Goal: Transaction & Acquisition: Download file/media

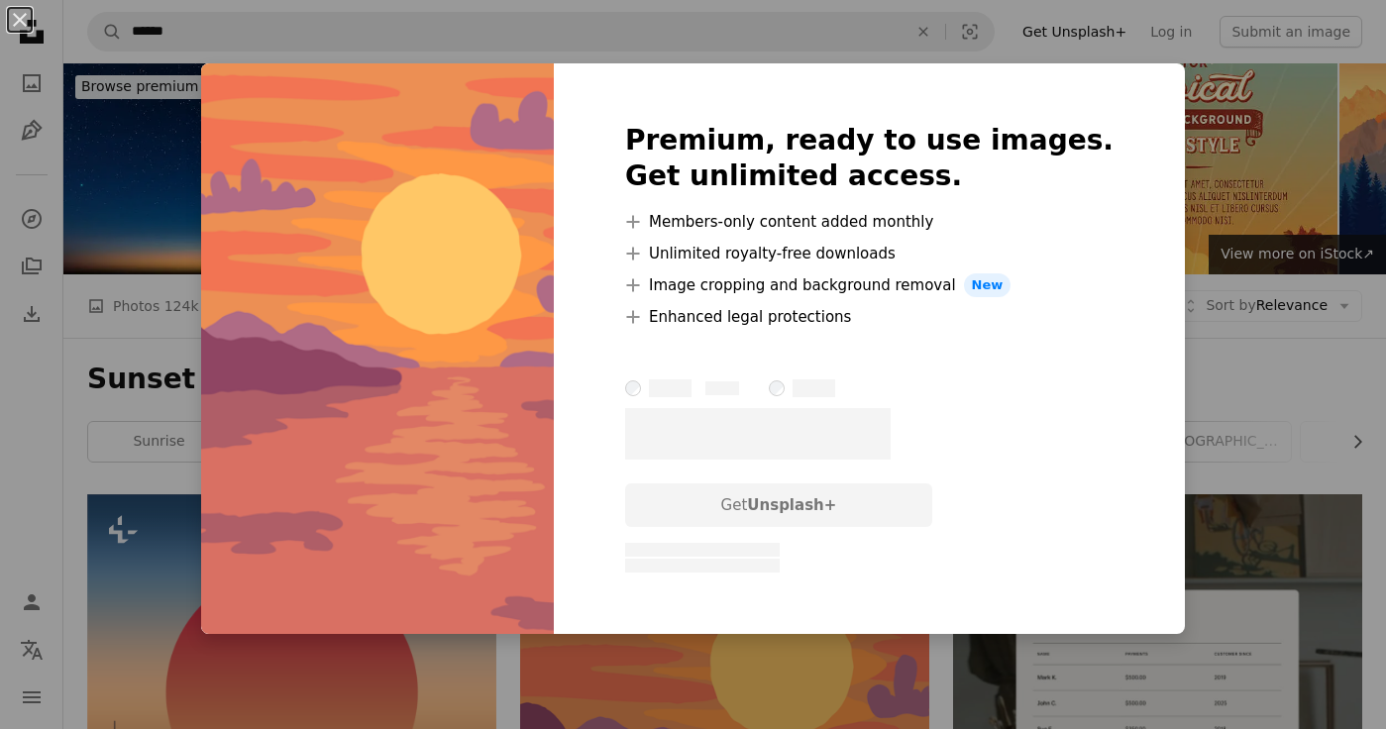
scroll to position [373, 0]
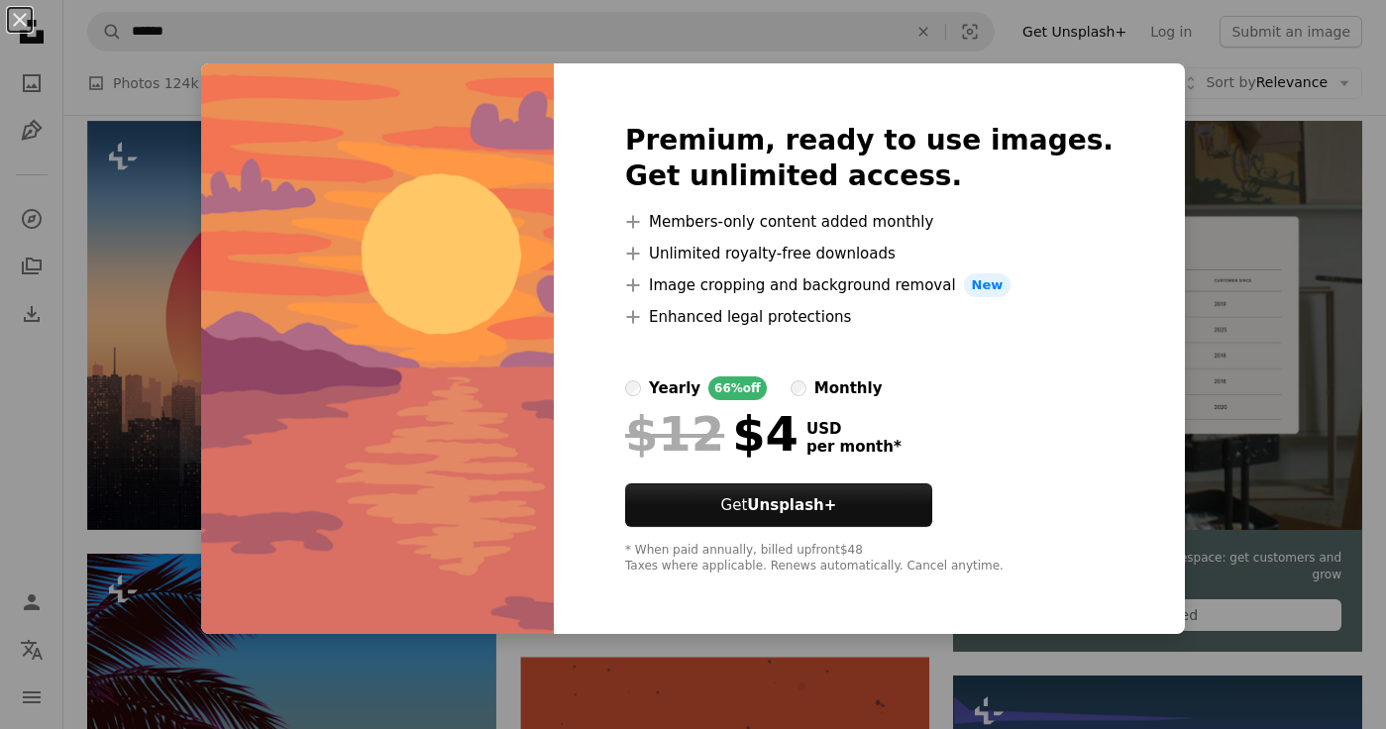
click at [1208, 225] on div "An X shape Premium, ready to use images. Get unlimited access. A plus sign Memb…" at bounding box center [693, 364] width 1386 height 729
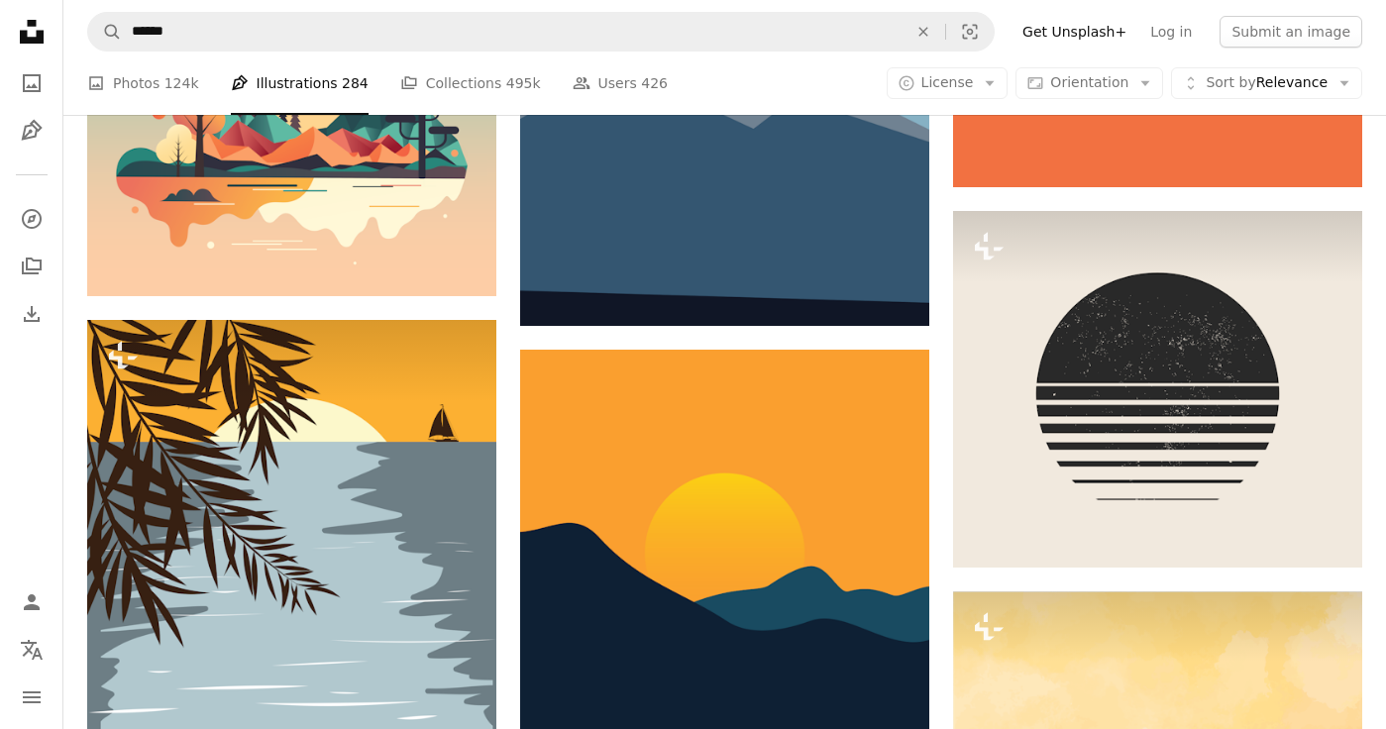
scroll to position [2378, 0]
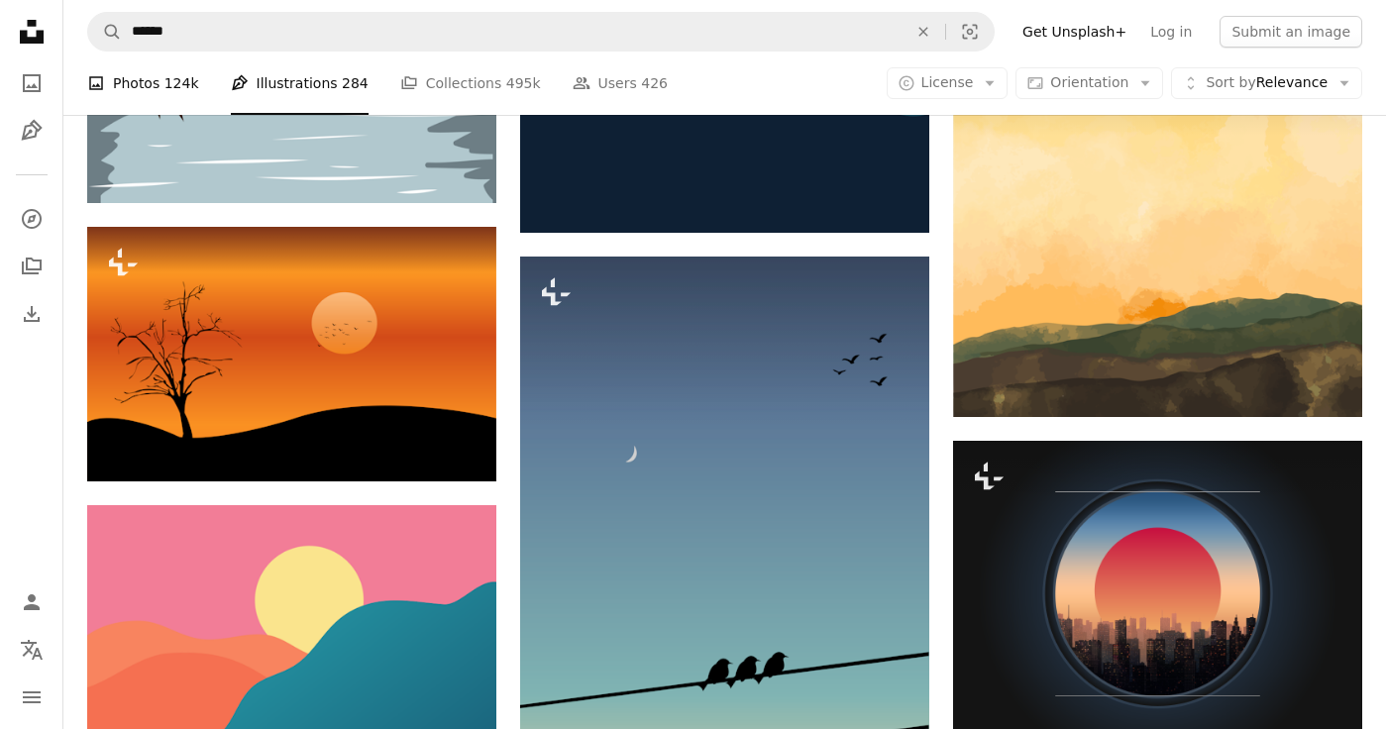
click at [173, 84] on span "124k" at bounding box center [181, 83] width 35 height 22
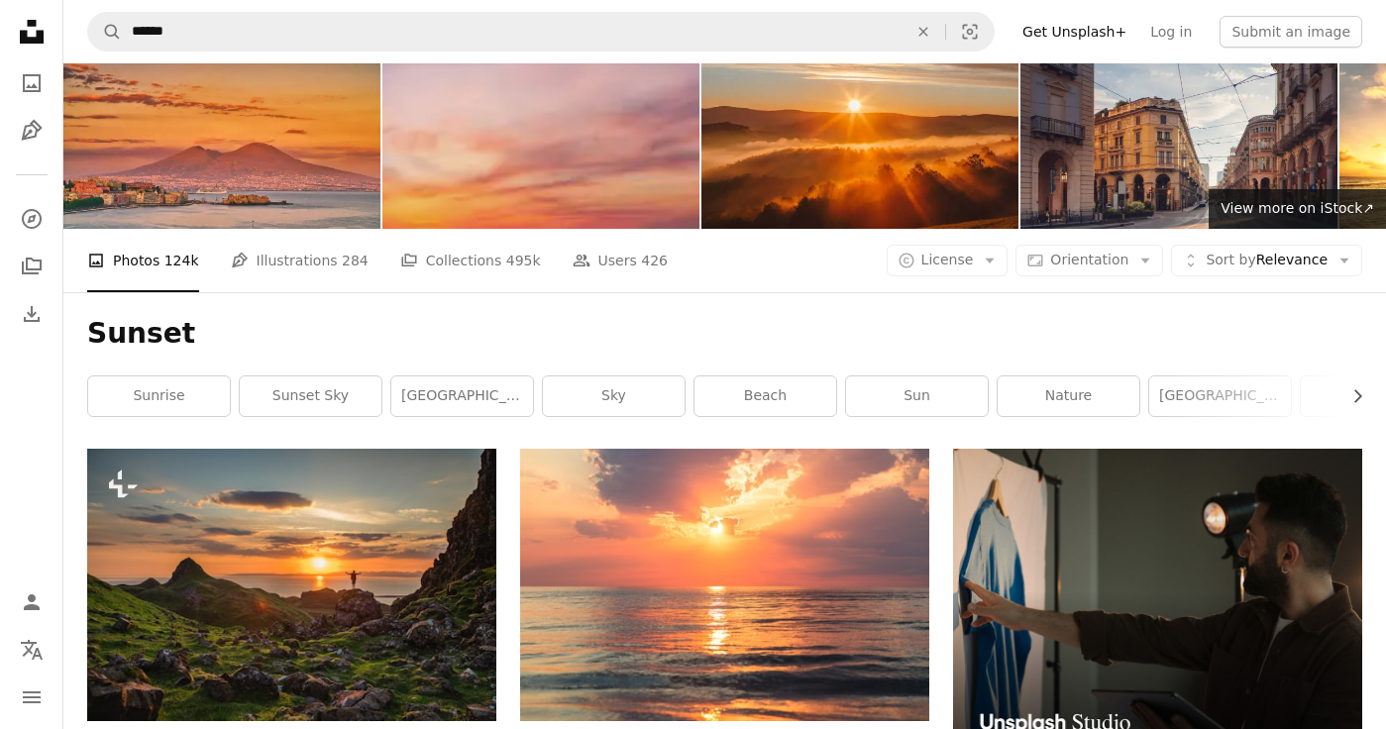
scroll to position [47, 0]
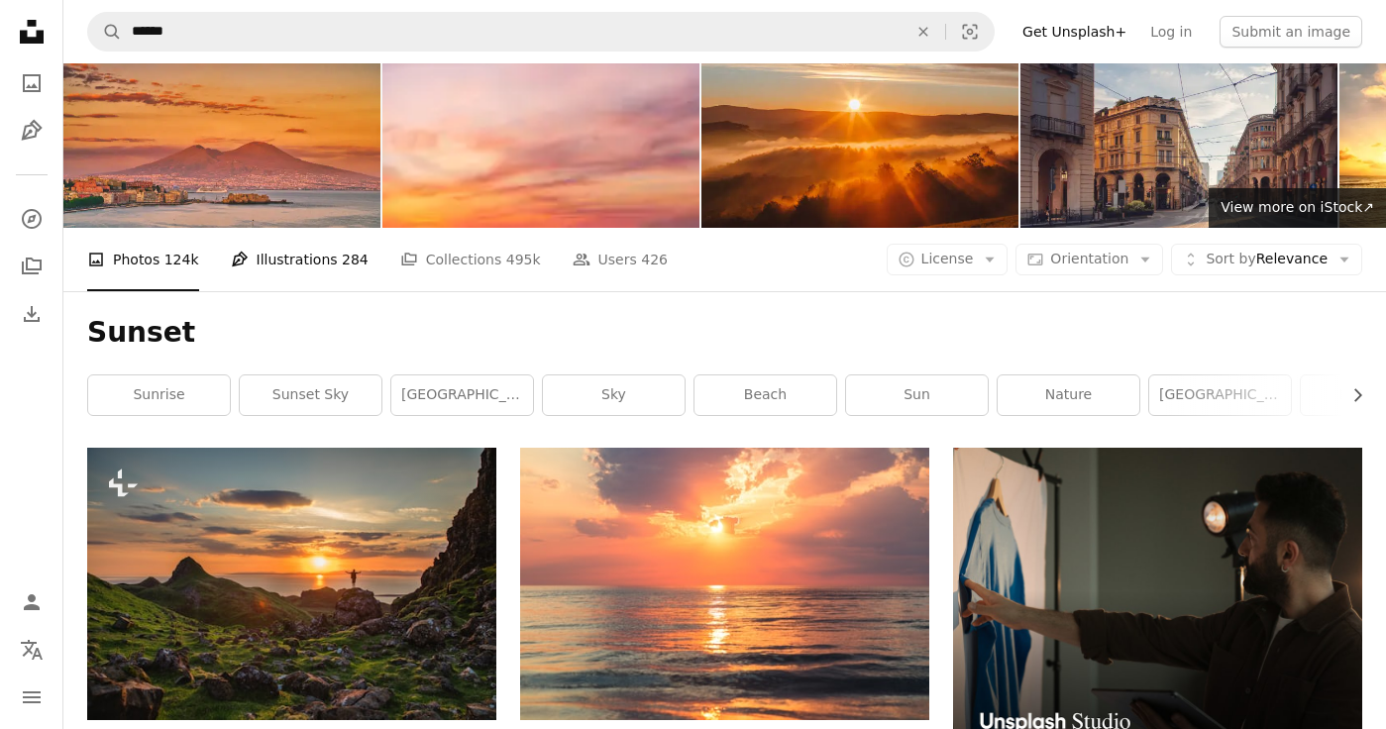
click at [342, 260] on span "284" at bounding box center [355, 260] width 27 height 22
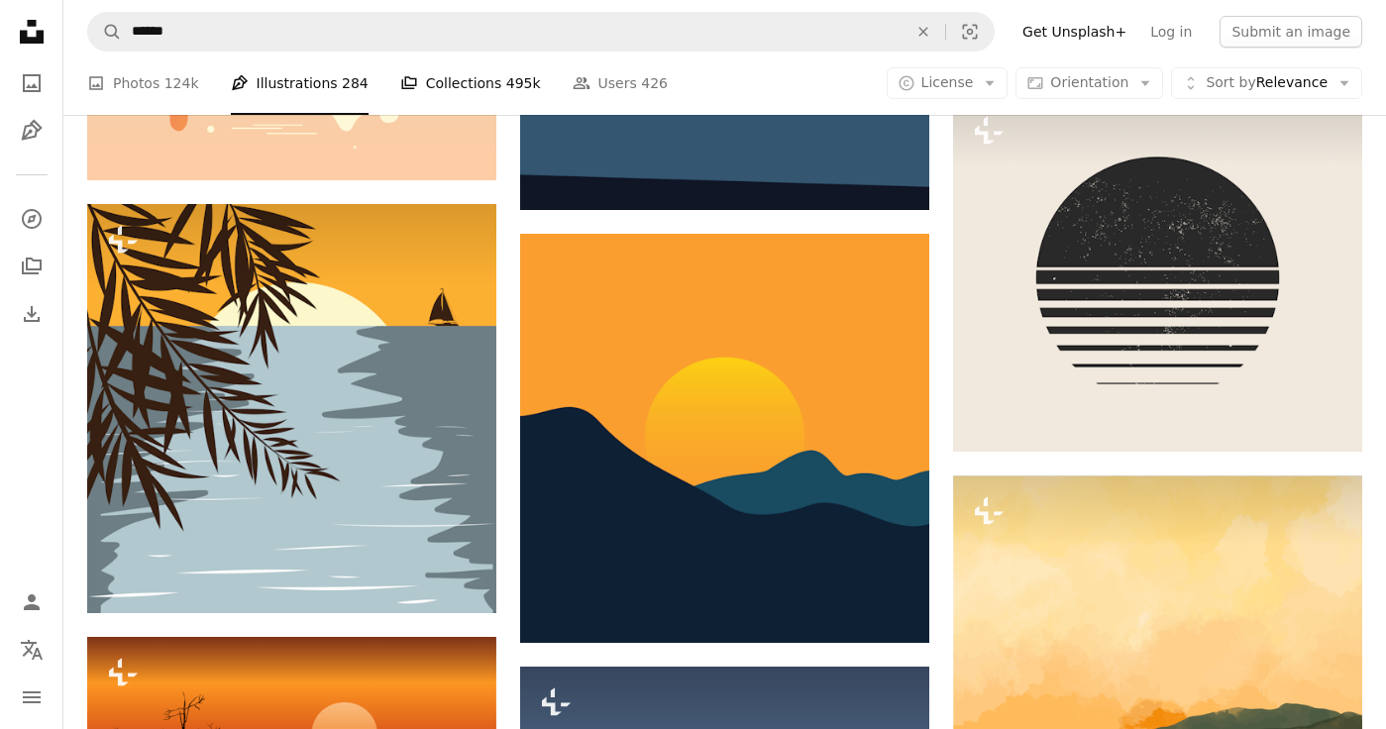
scroll to position [2090, 0]
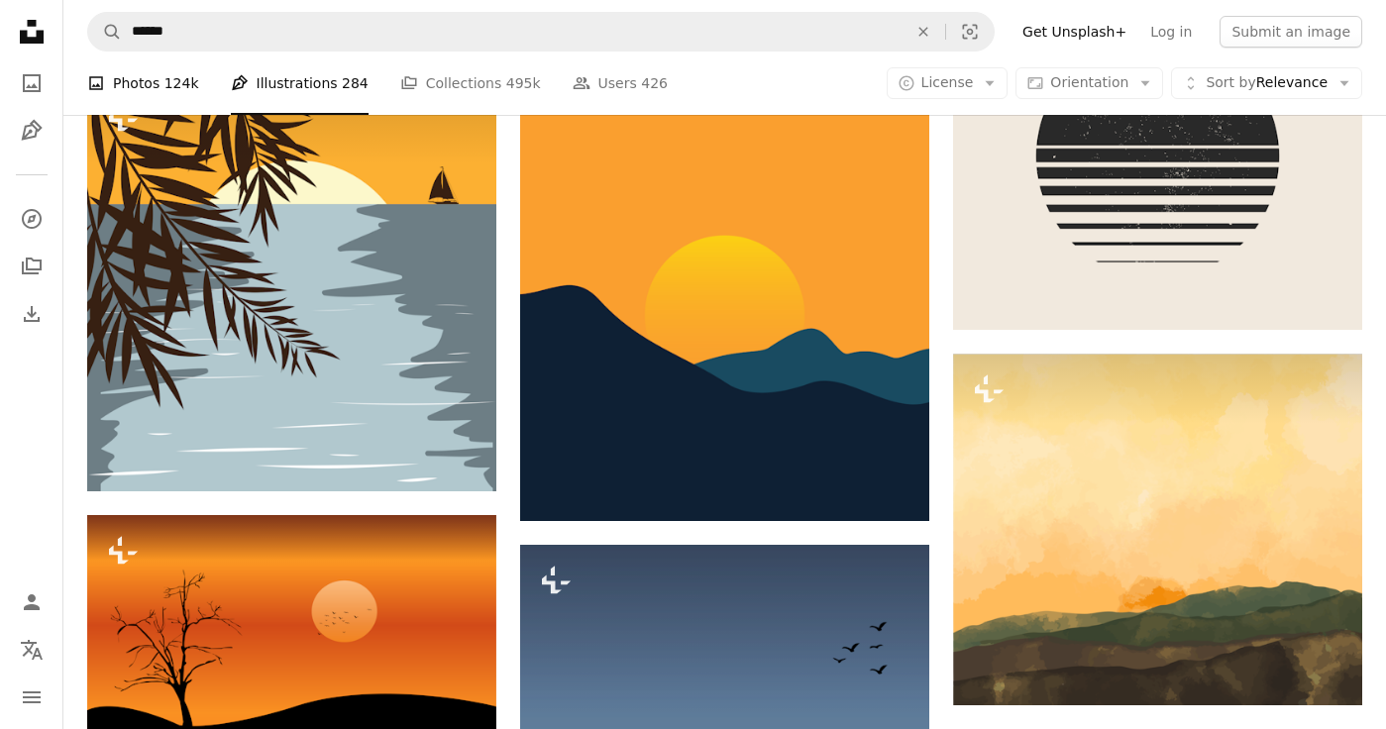
click at [176, 79] on span "124k" at bounding box center [181, 83] width 35 height 22
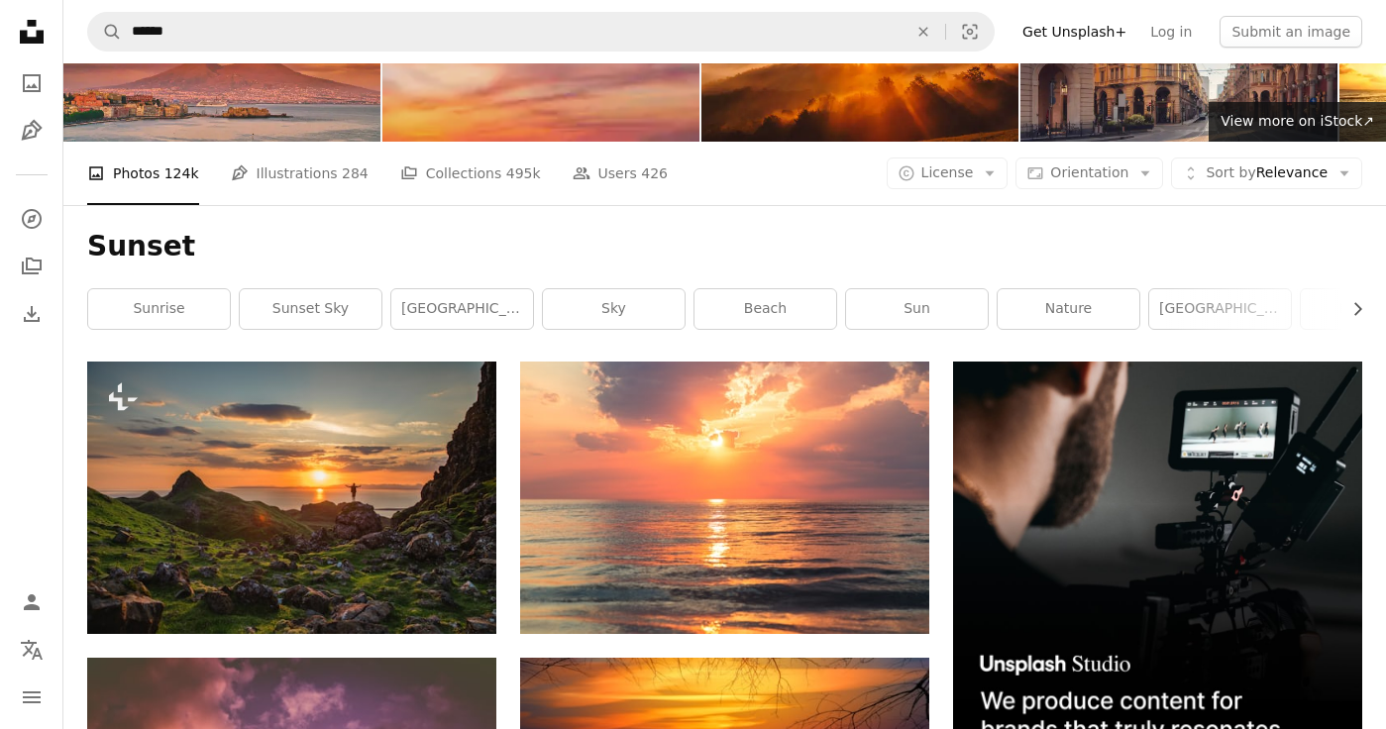
scroll to position [428, 0]
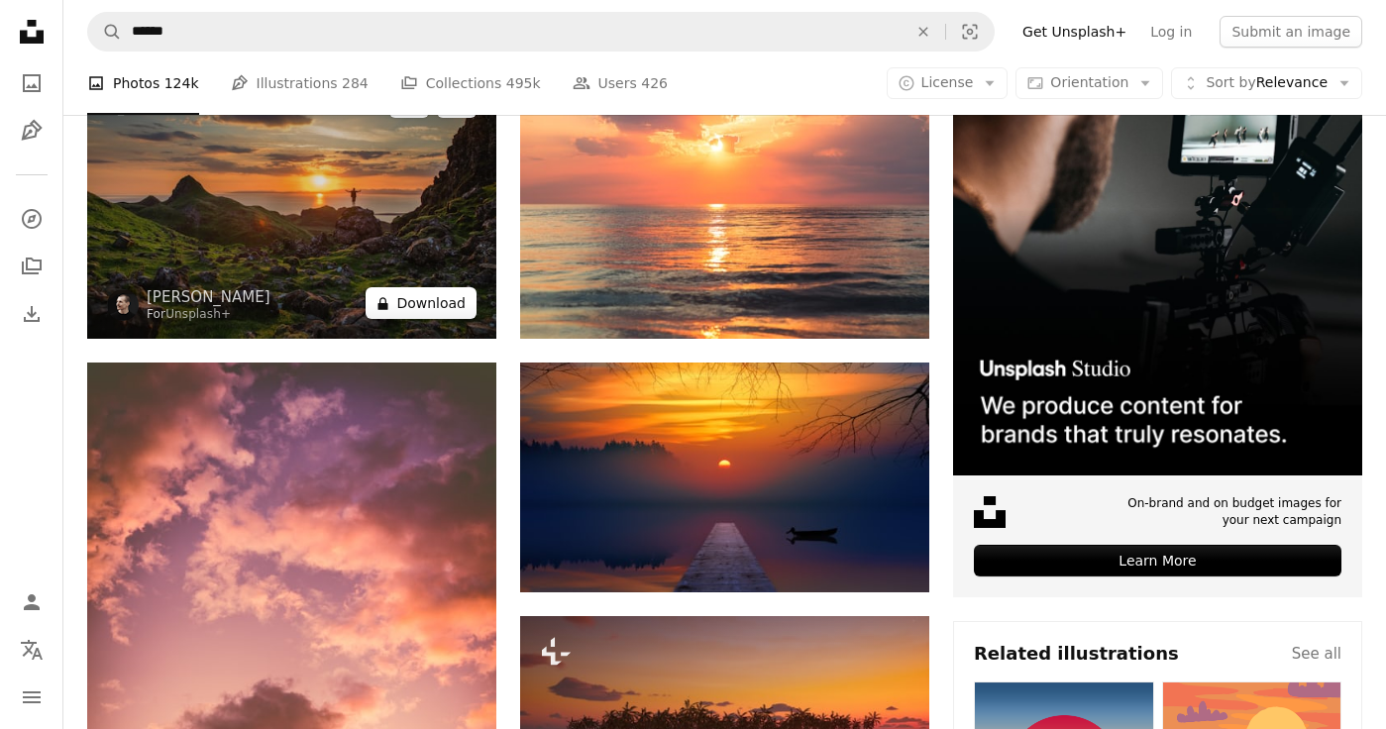
click at [414, 311] on button "A lock Download" at bounding box center [420, 303] width 111 height 32
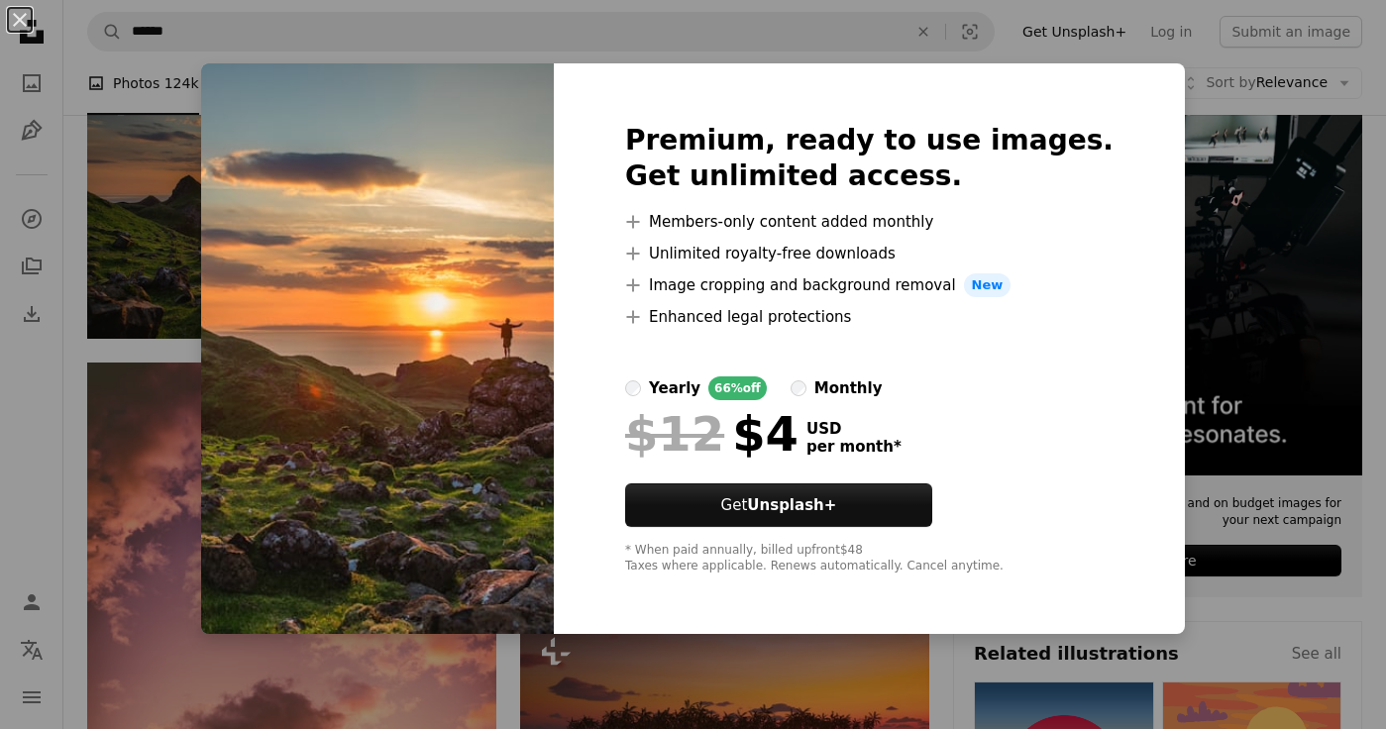
click at [1166, 261] on div "An X shape Premium, ready to use images. Get unlimited access. A plus sign Memb…" at bounding box center [693, 364] width 1386 height 729
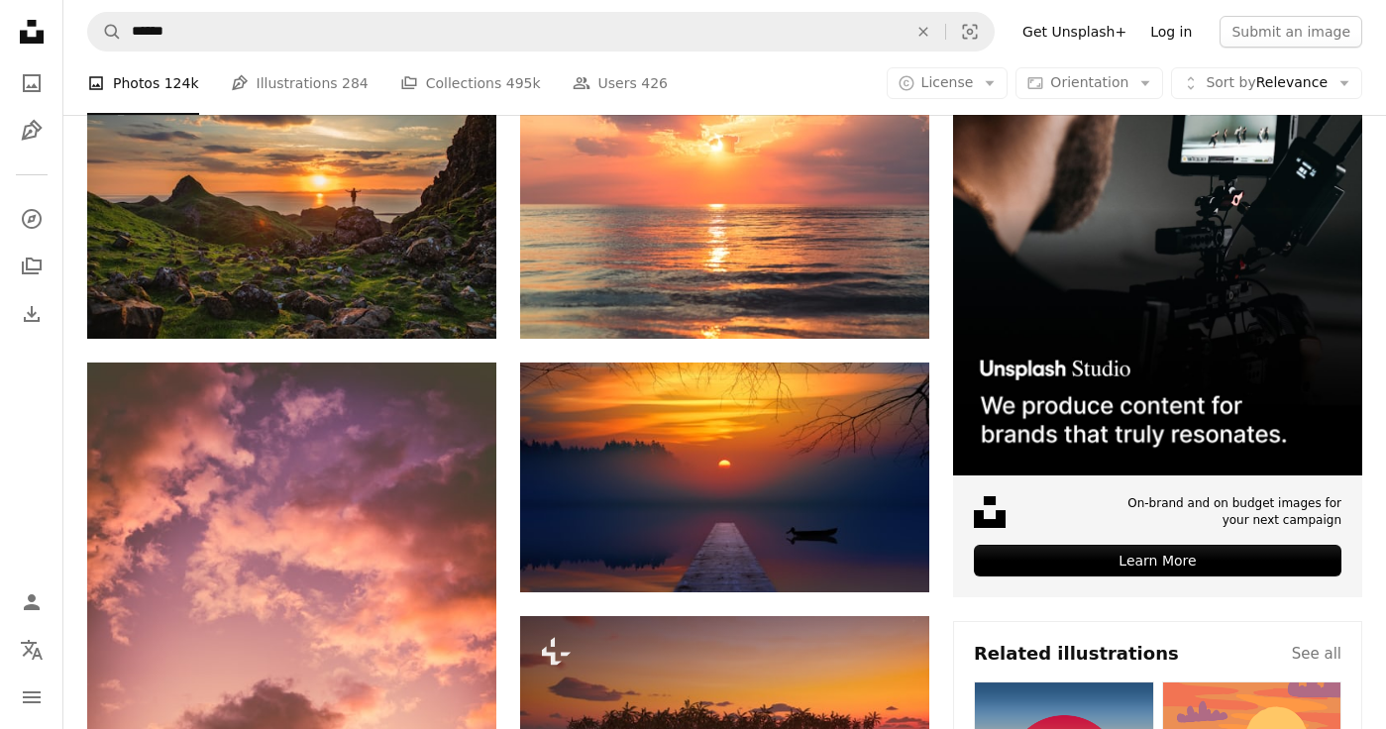
click at [1182, 38] on link "Log in" at bounding box center [1170, 32] width 65 height 32
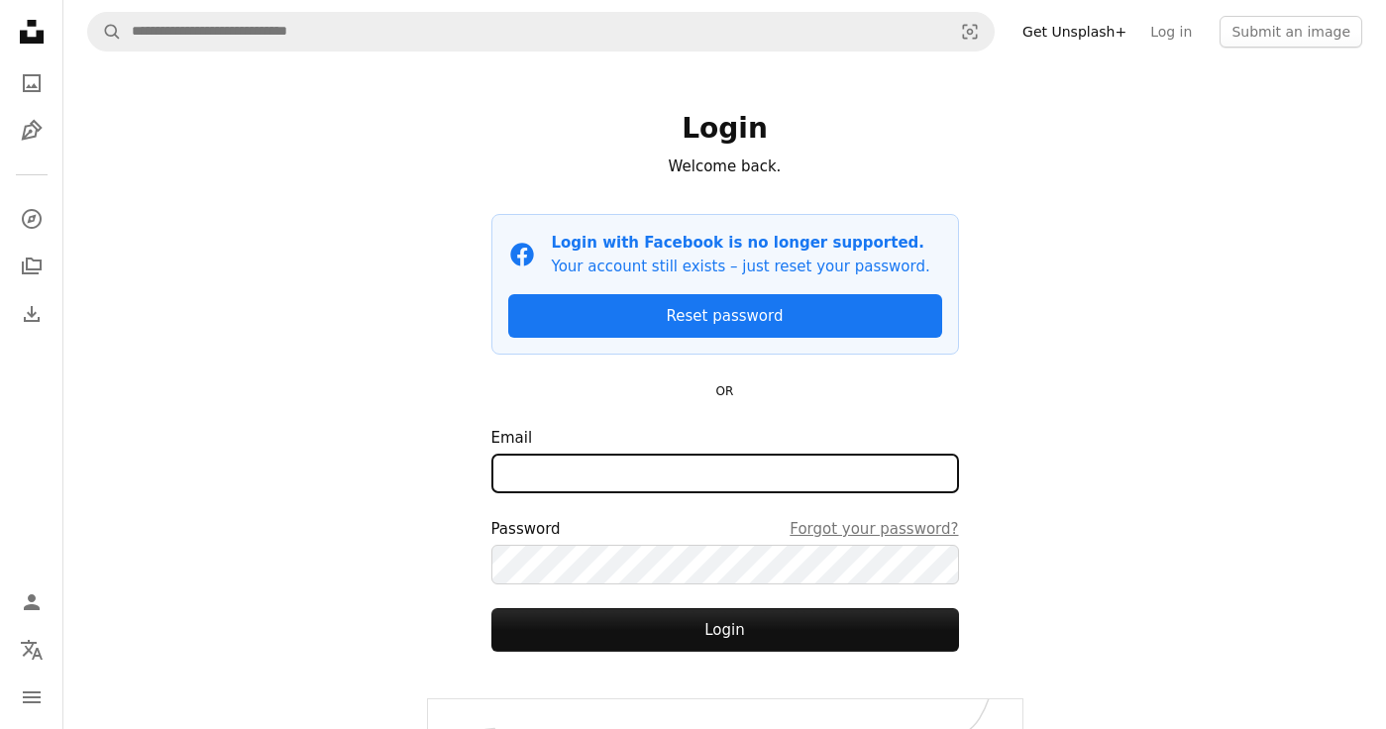
click at [771, 472] on input "Email" at bounding box center [724, 474] width 467 height 40
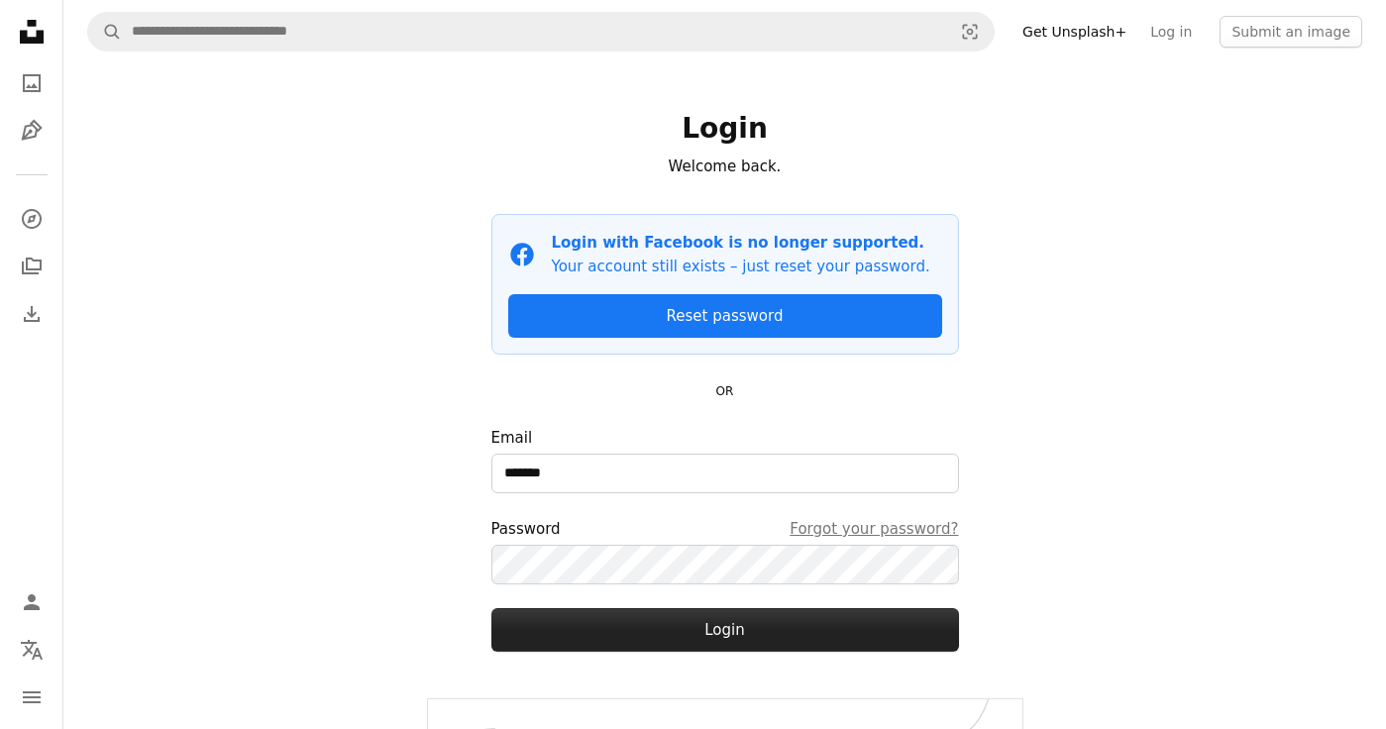
click at [706, 632] on button "Login" at bounding box center [724, 630] width 467 height 44
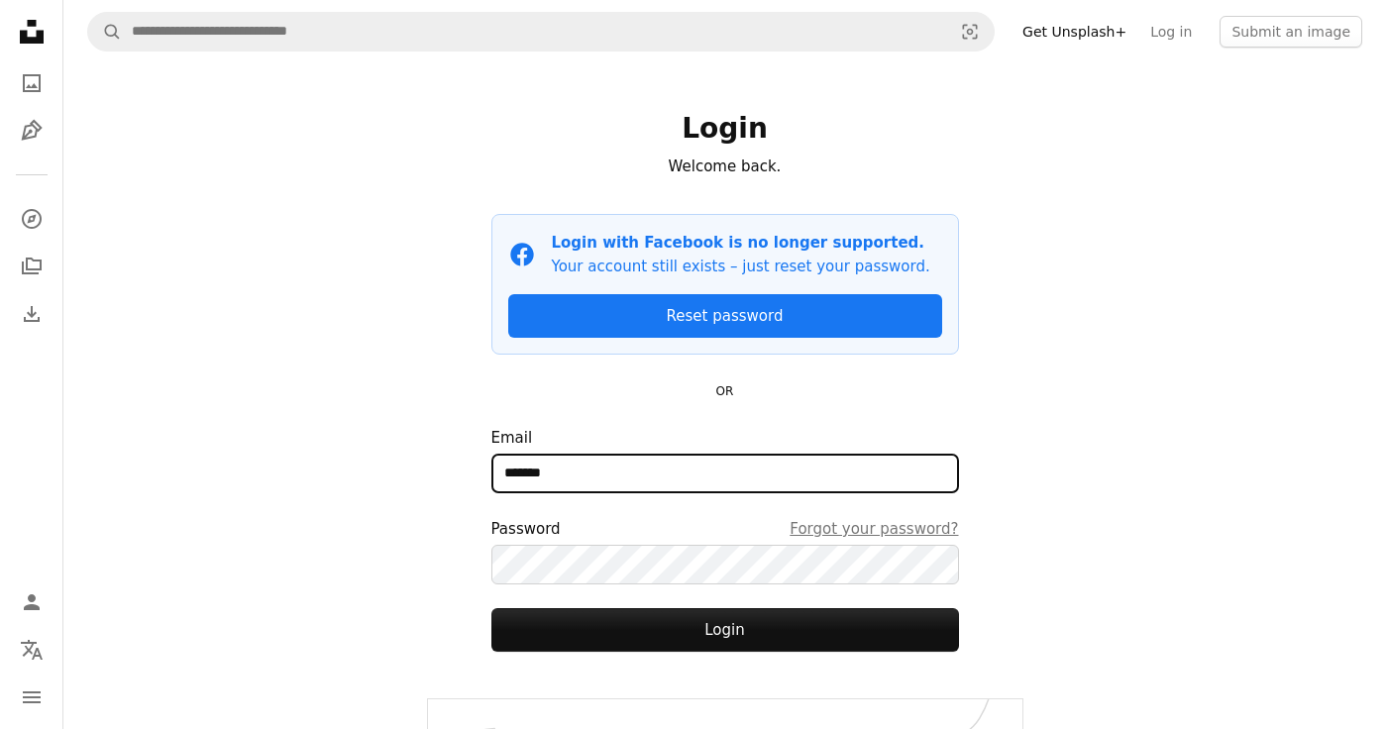
click at [596, 486] on input "*******" at bounding box center [724, 474] width 467 height 40
click at [564, 471] on input "*******" at bounding box center [724, 474] width 467 height 40
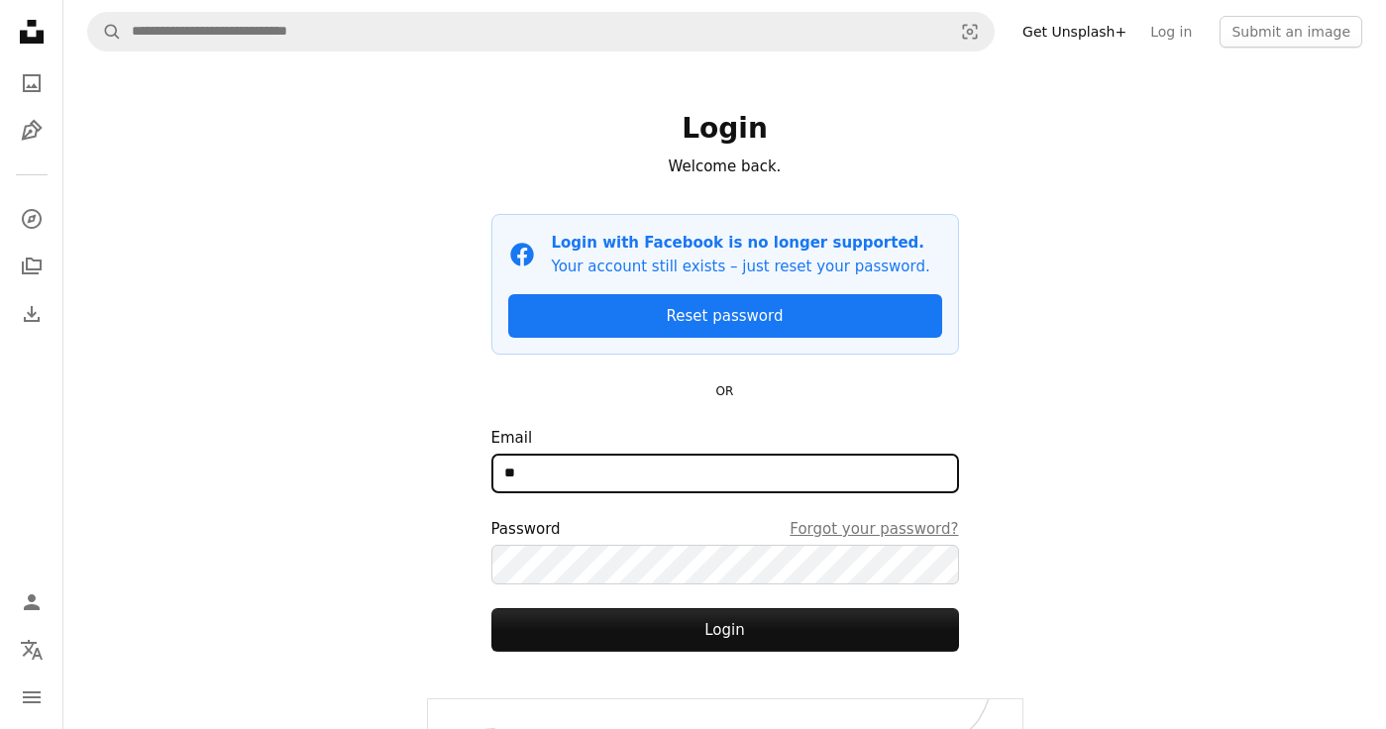
type input "*"
type input "**********"
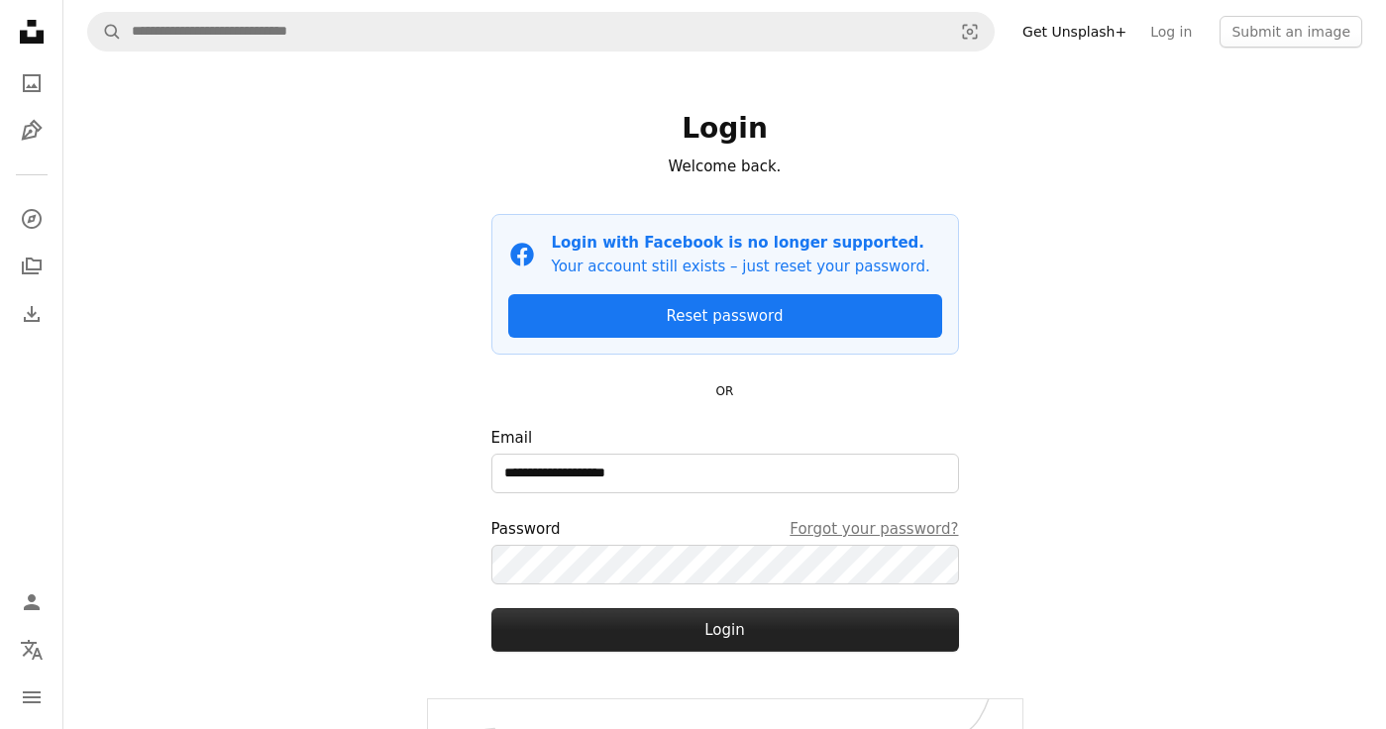
click at [708, 640] on button "Login" at bounding box center [724, 630] width 467 height 44
